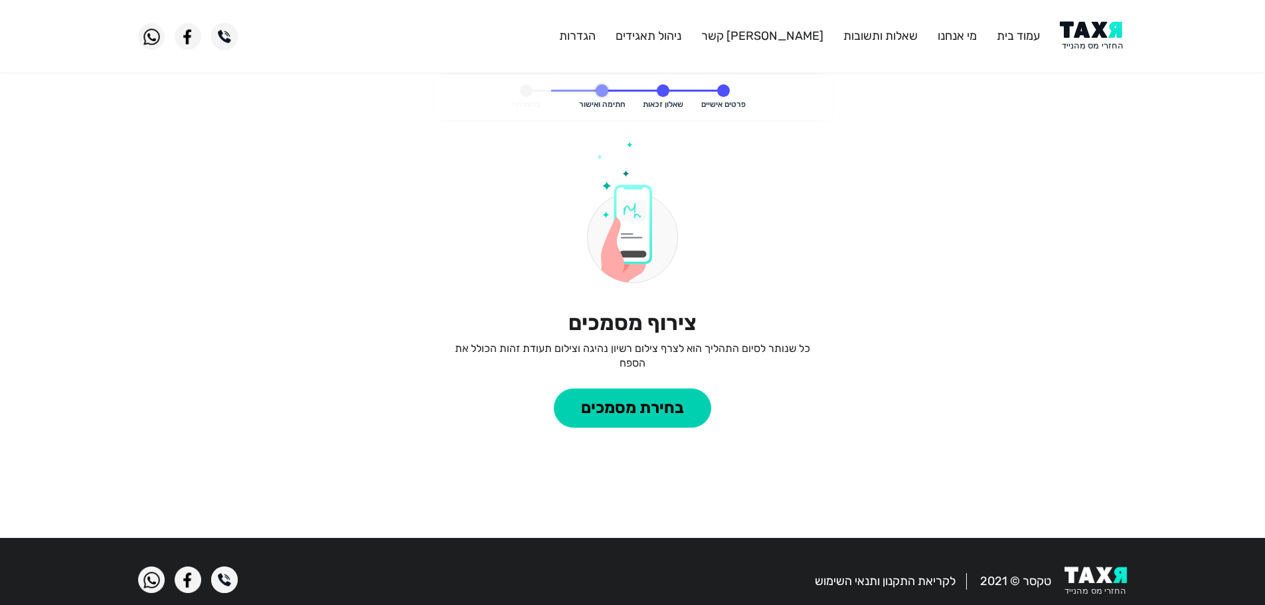
click at [1113, 27] on img at bounding box center [1093, 36] width 67 height 30
